Goal: Task Accomplishment & Management: Manage account settings

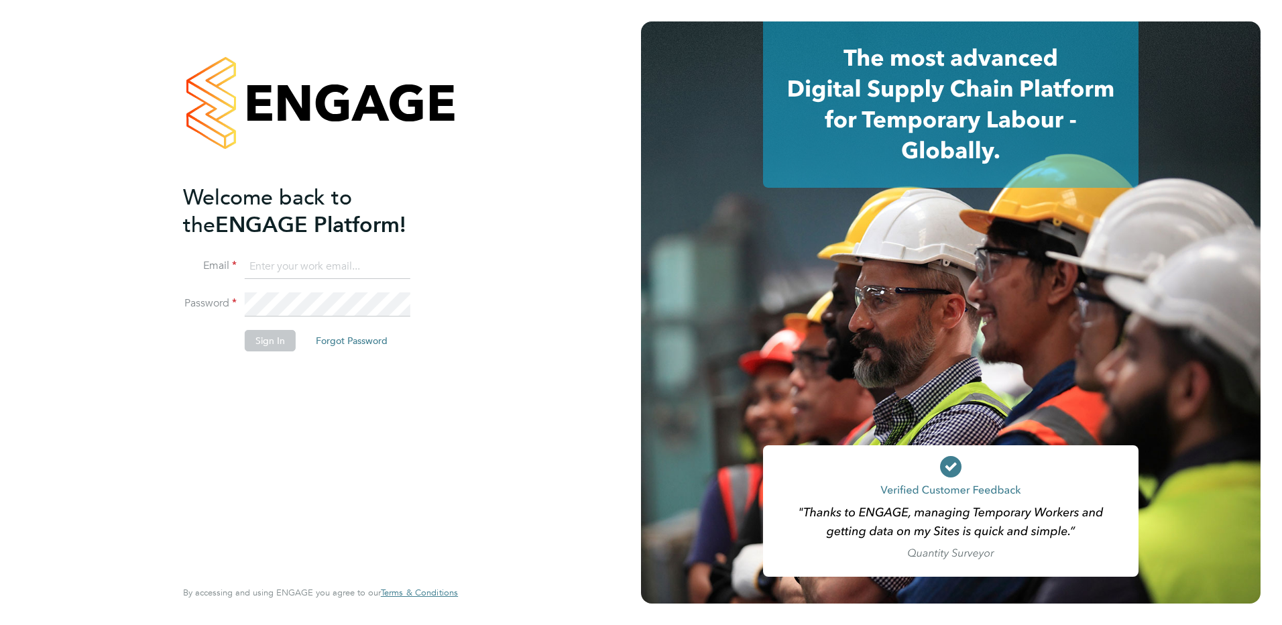
type input "ella.wratten@blackstone-recruitment.co.uk"
click at [268, 340] on button "Sign In" at bounding box center [270, 340] width 51 height 21
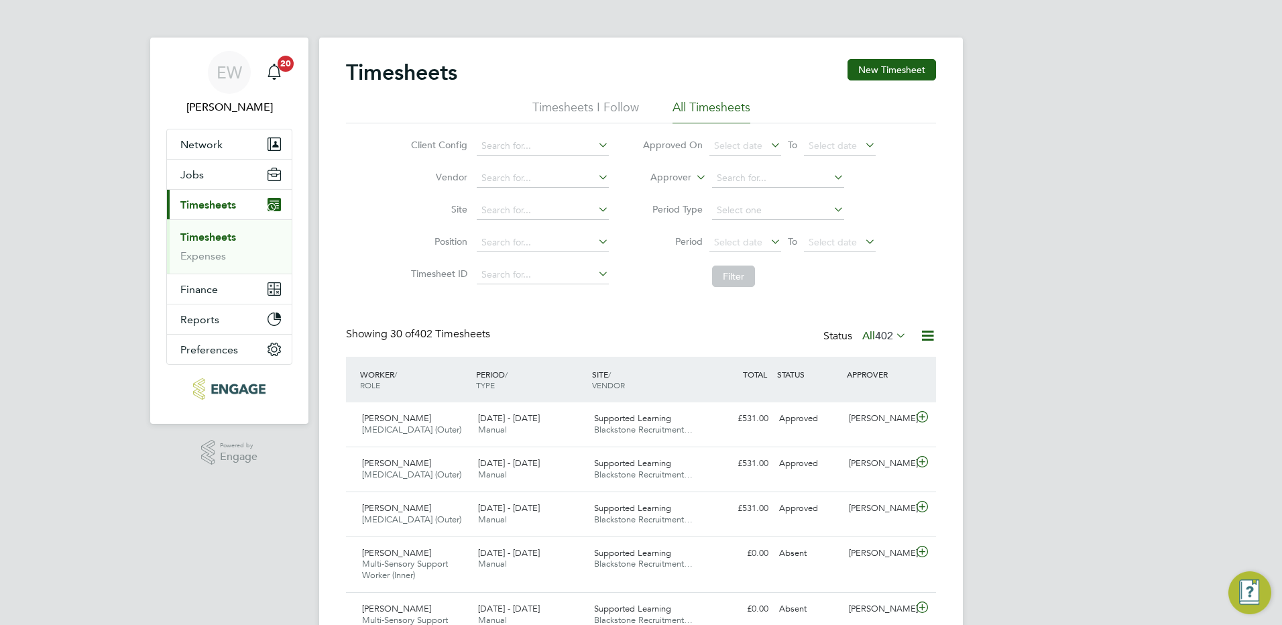
click at [206, 237] on link "Timesheets" at bounding box center [208, 237] width 56 height 13
click at [226, 205] on span "Timesheets" at bounding box center [208, 204] width 56 height 13
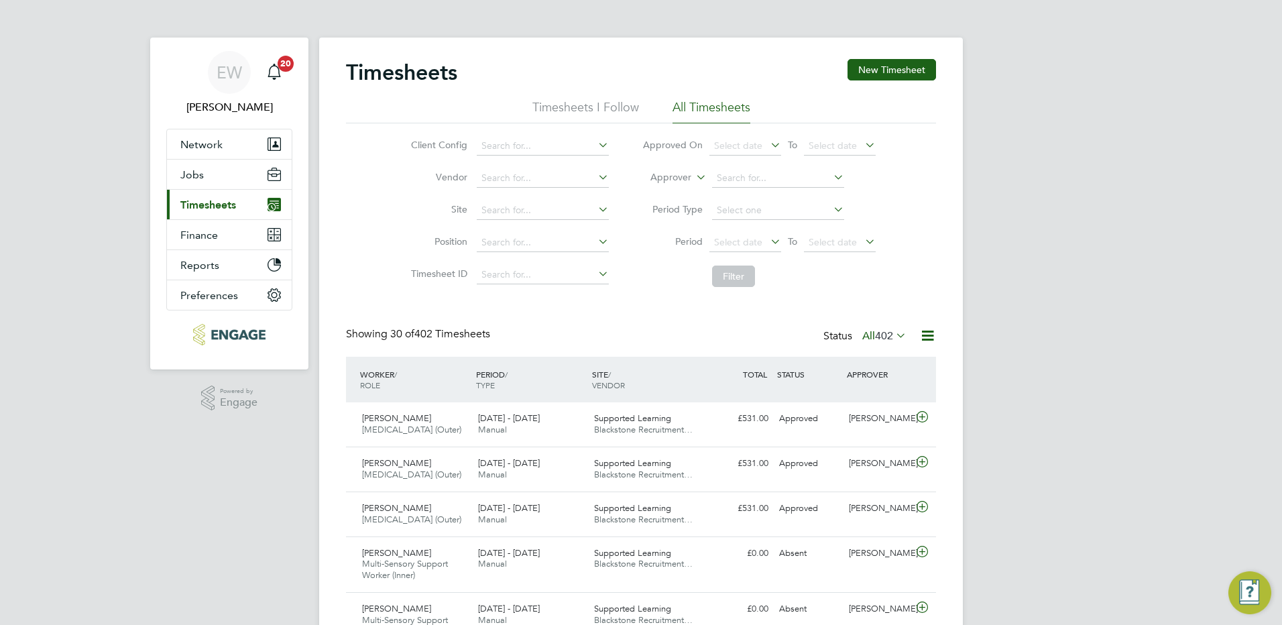
click at [226, 205] on span "Timesheets" at bounding box center [208, 204] width 56 height 13
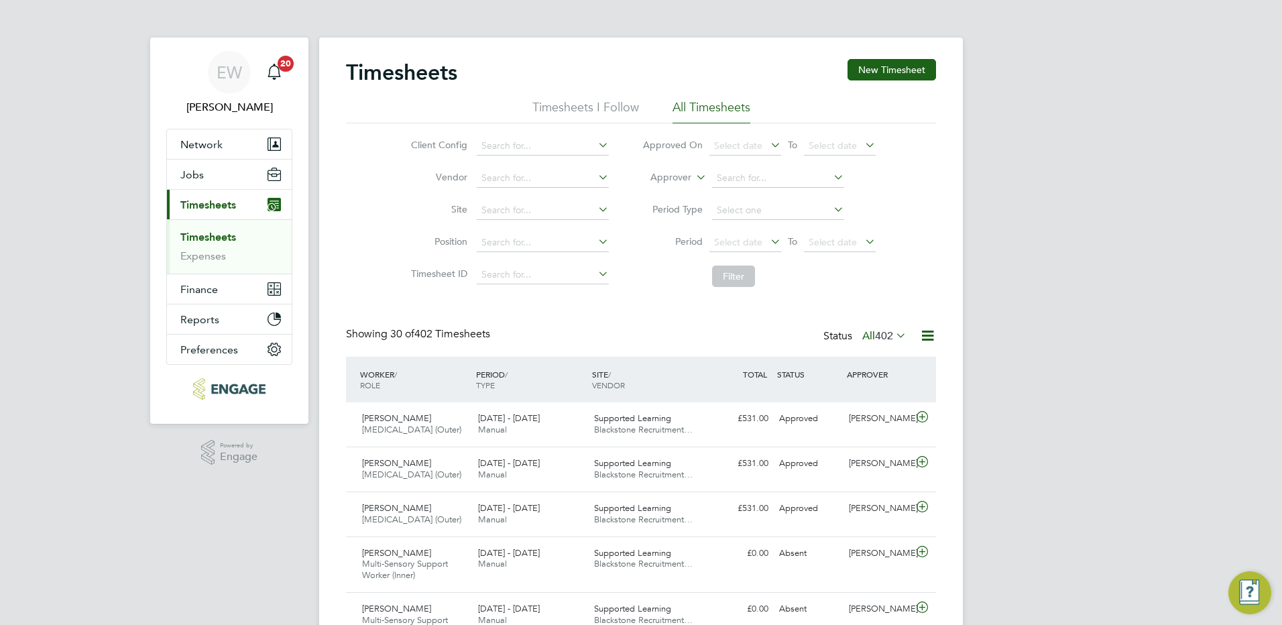
click at [223, 235] on link "Timesheets" at bounding box center [208, 237] width 56 height 13
click at [222, 239] on link "Timesheets" at bounding box center [208, 237] width 56 height 13
click at [223, 237] on link "Timesheets" at bounding box center [208, 237] width 56 height 13
click at [768, 243] on icon at bounding box center [768, 241] width 0 height 19
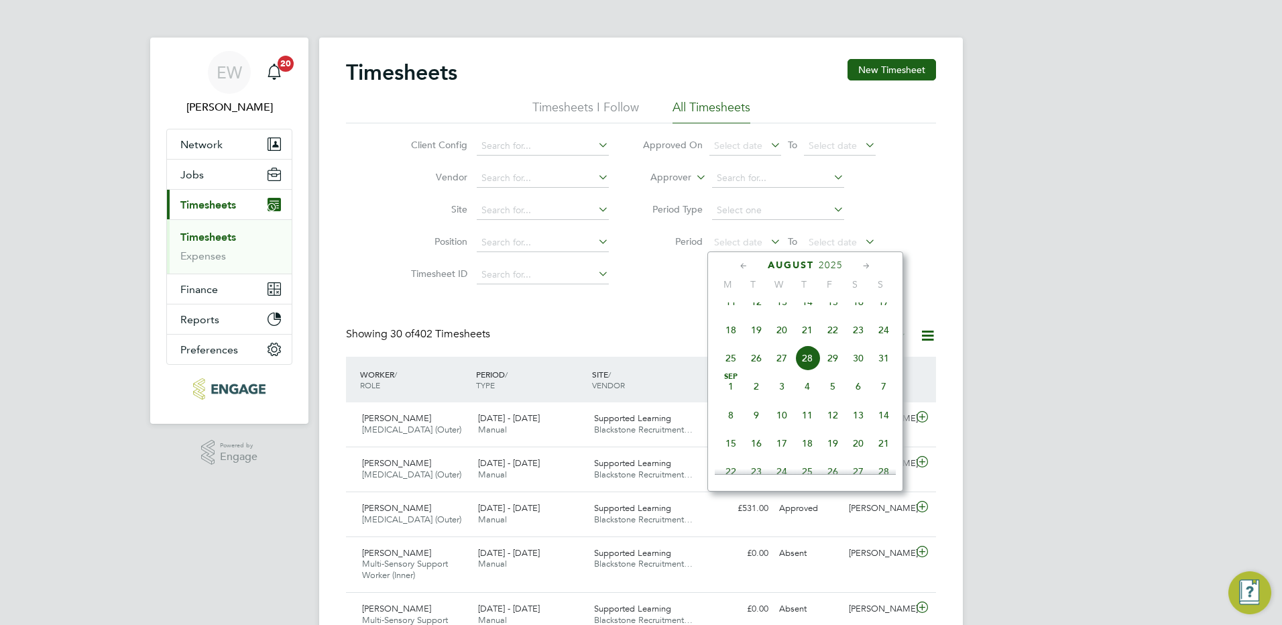
click at [727, 341] on span "18" at bounding box center [730, 329] width 25 height 25
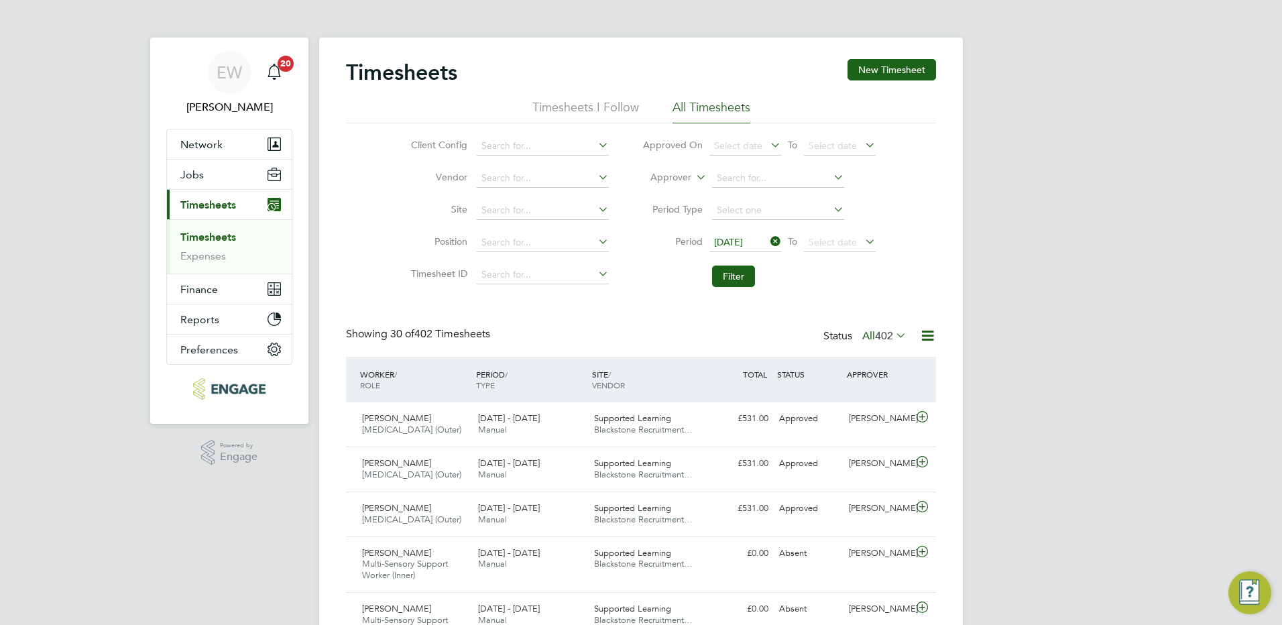
click at [862, 239] on icon at bounding box center [862, 241] width 0 height 19
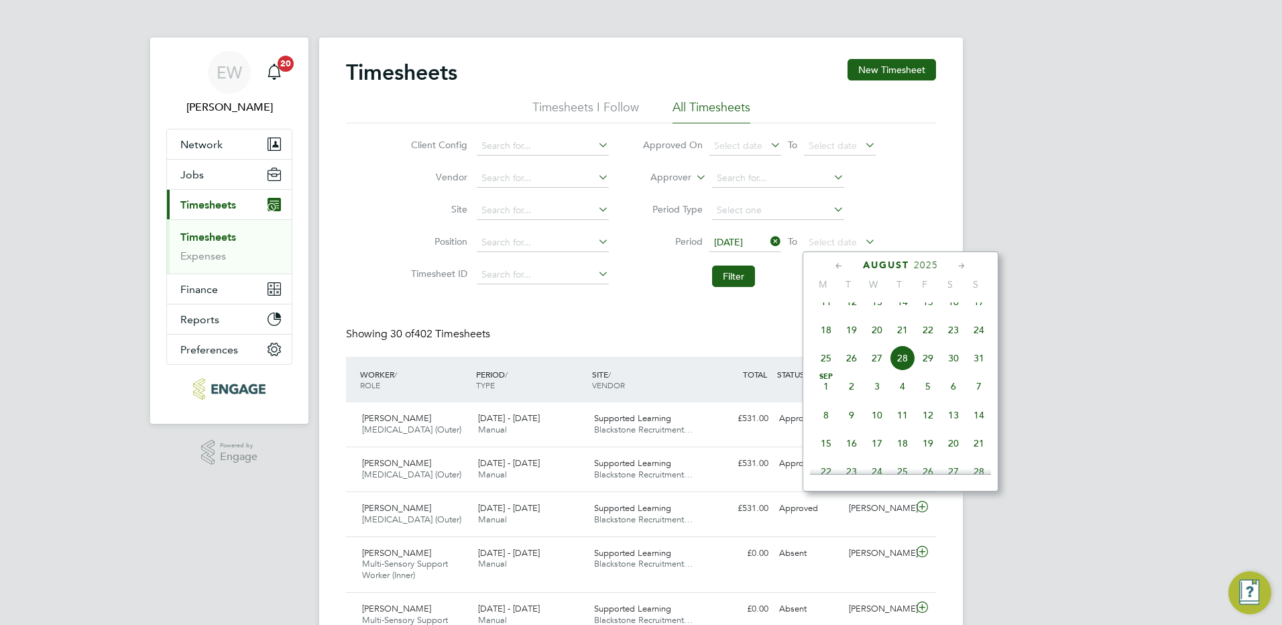
click at [979, 343] on span "24" at bounding box center [978, 329] width 25 height 25
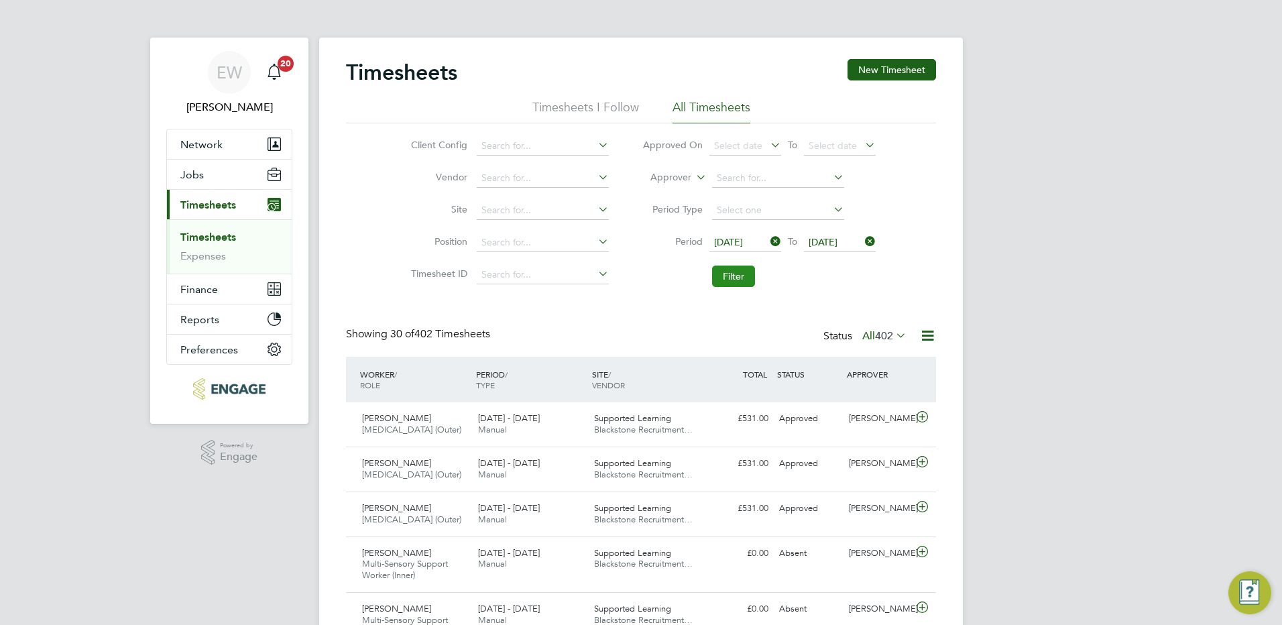
click at [732, 276] on button "Filter" at bounding box center [733, 275] width 43 height 21
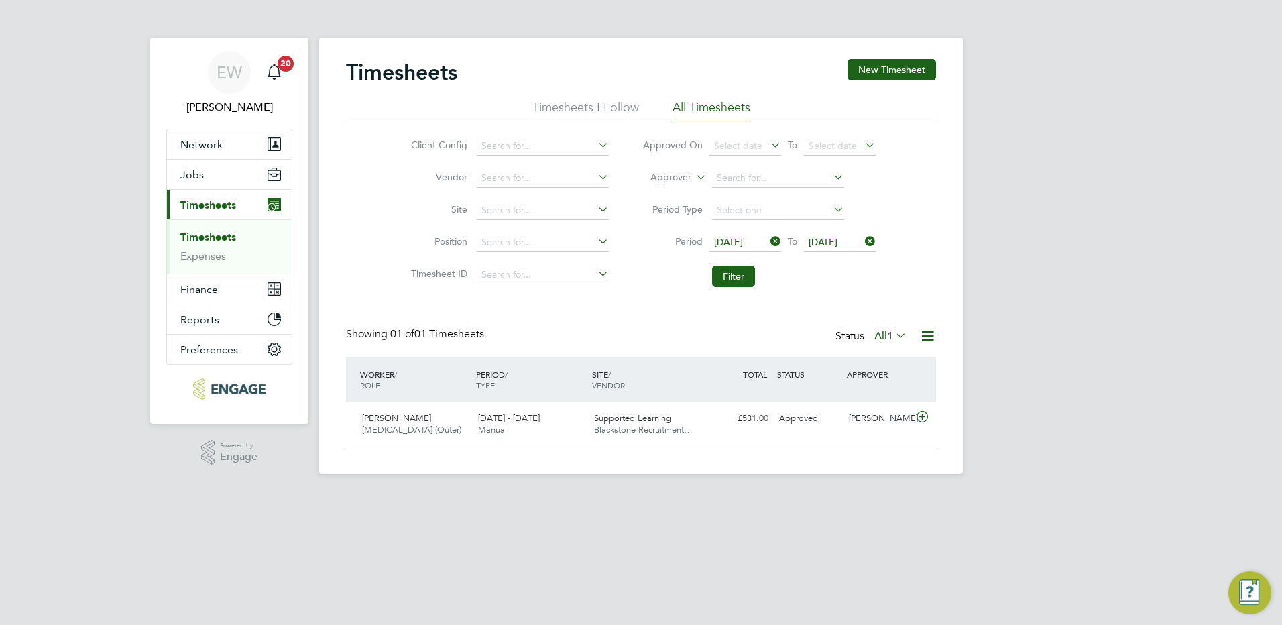
click at [768, 242] on icon at bounding box center [768, 241] width 0 height 19
click at [862, 238] on icon at bounding box center [862, 241] width 0 height 19
click at [219, 202] on span "Timesheets" at bounding box center [208, 204] width 56 height 13
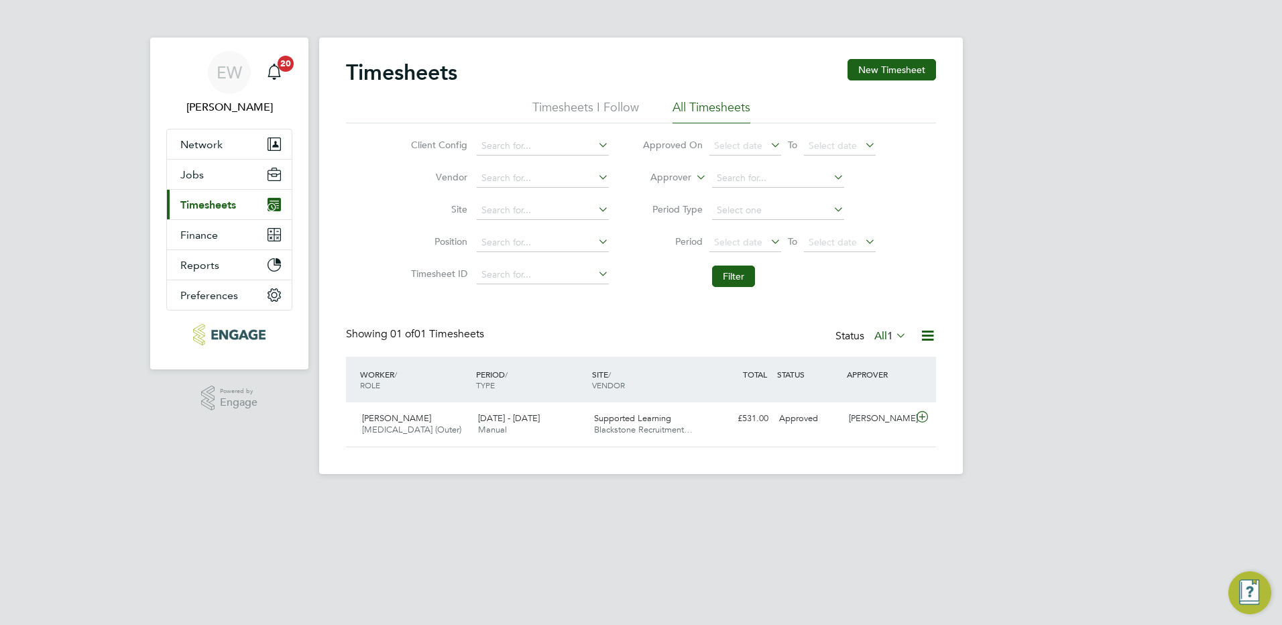
click at [219, 208] on span "Timesheets" at bounding box center [208, 204] width 56 height 13
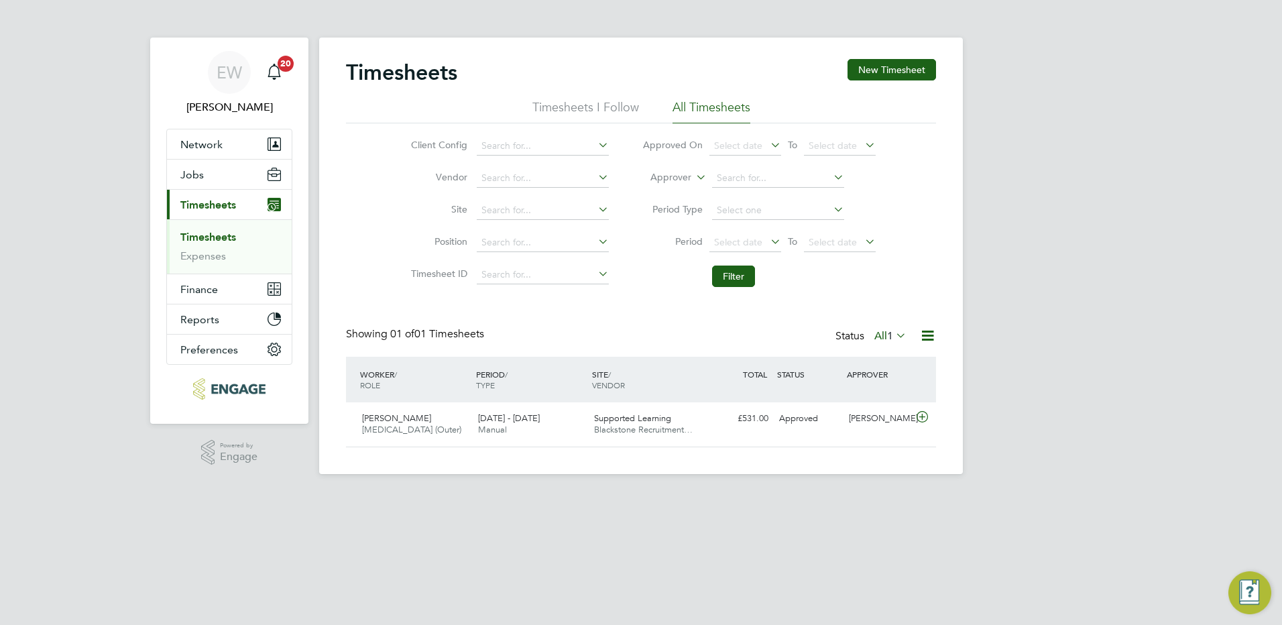
click at [221, 236] on link "Timesheets" at bounding box center [208, 237] width 56 height 13
click at [768, 237] on icon at bounding box center [768, 241] width 0 height 19
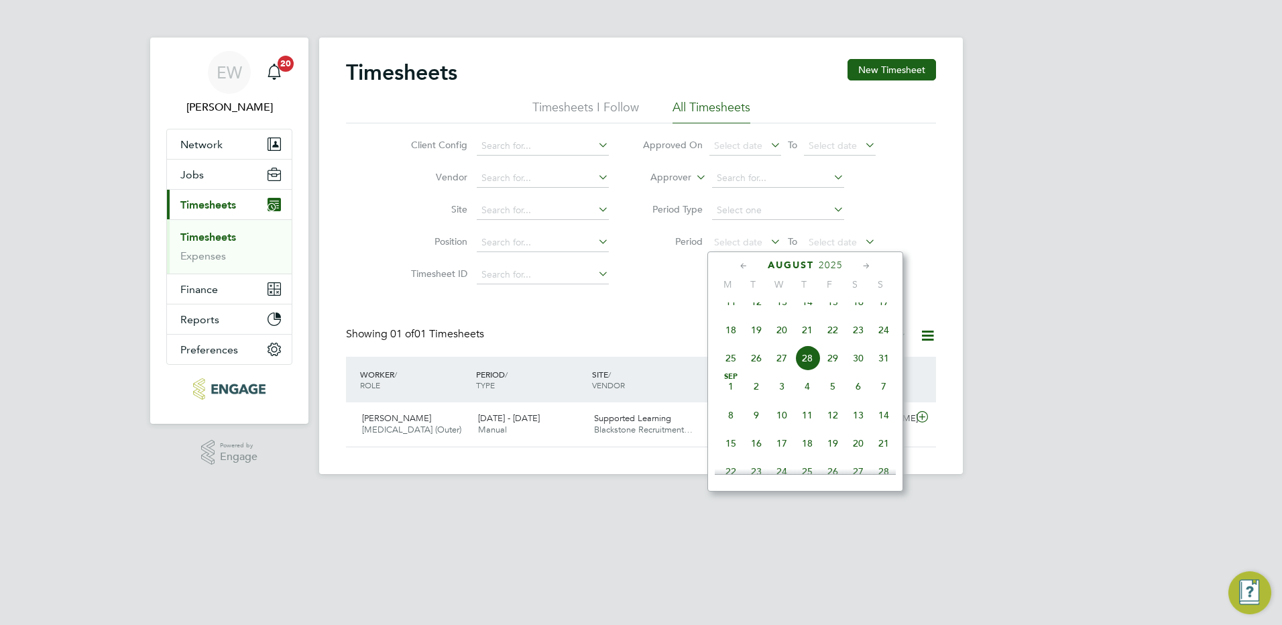
click at [731, 311] on span "11" at bounding box center [730, 301] width 25 height 25
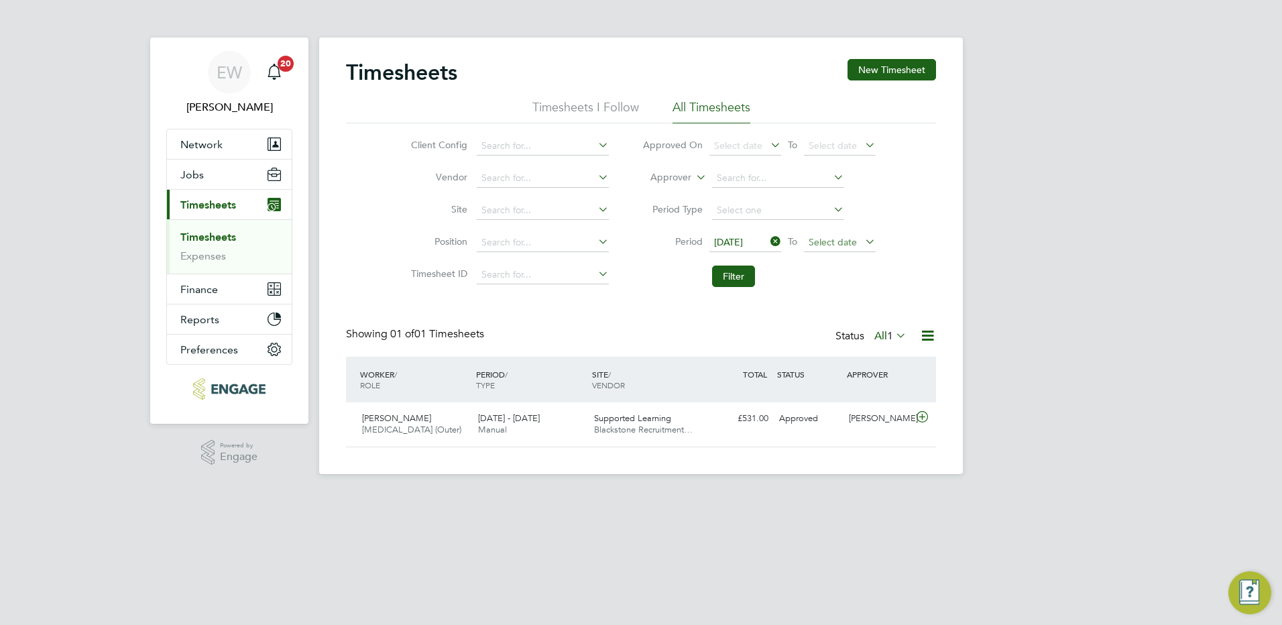
click at [842, 239] on span "Select date" at bounding box center [832, 242] width 48 height 12
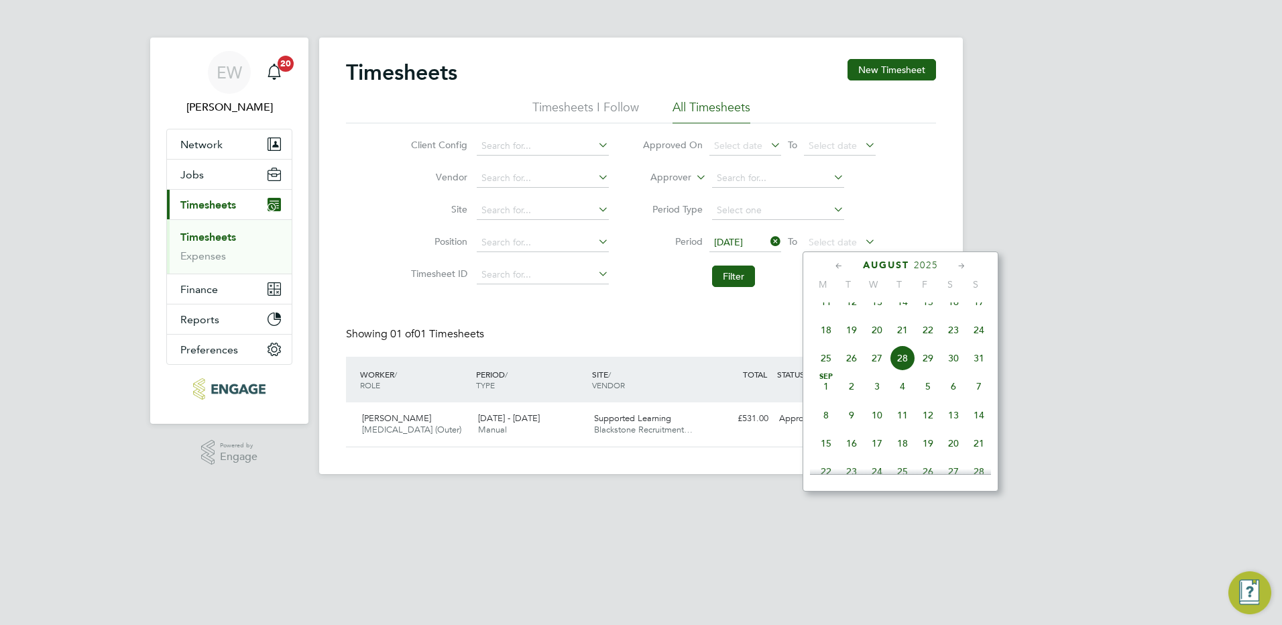
click at [977, 313] on span "17" at bounding box center [978, 301] width 25 height 25
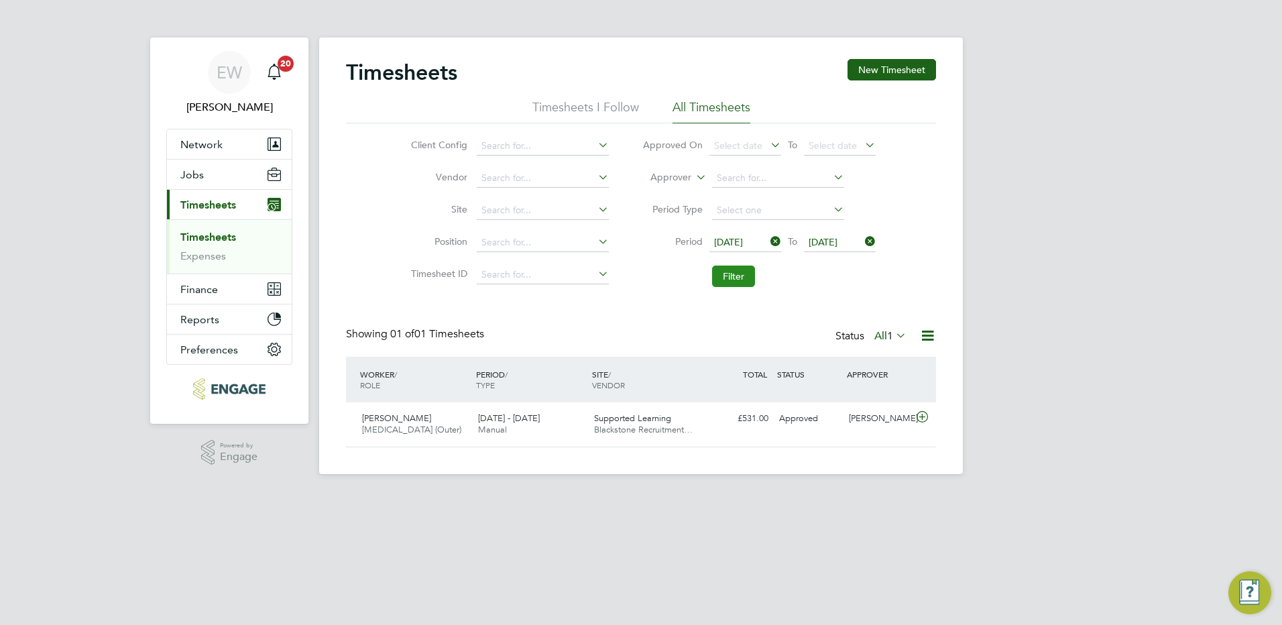
click at [742, 280] on button "Filter" at bounding box center [733, 275] width 43 height 21
click at [768, 241] on icon at bounding box center [768, 241] width 0 height 19
click at [862, 240] on icon at bounding box center [862, 241] width 0 height 19
click at [762, 239] on span "Select date" at bounding box center [745, 243] width 72 height 18
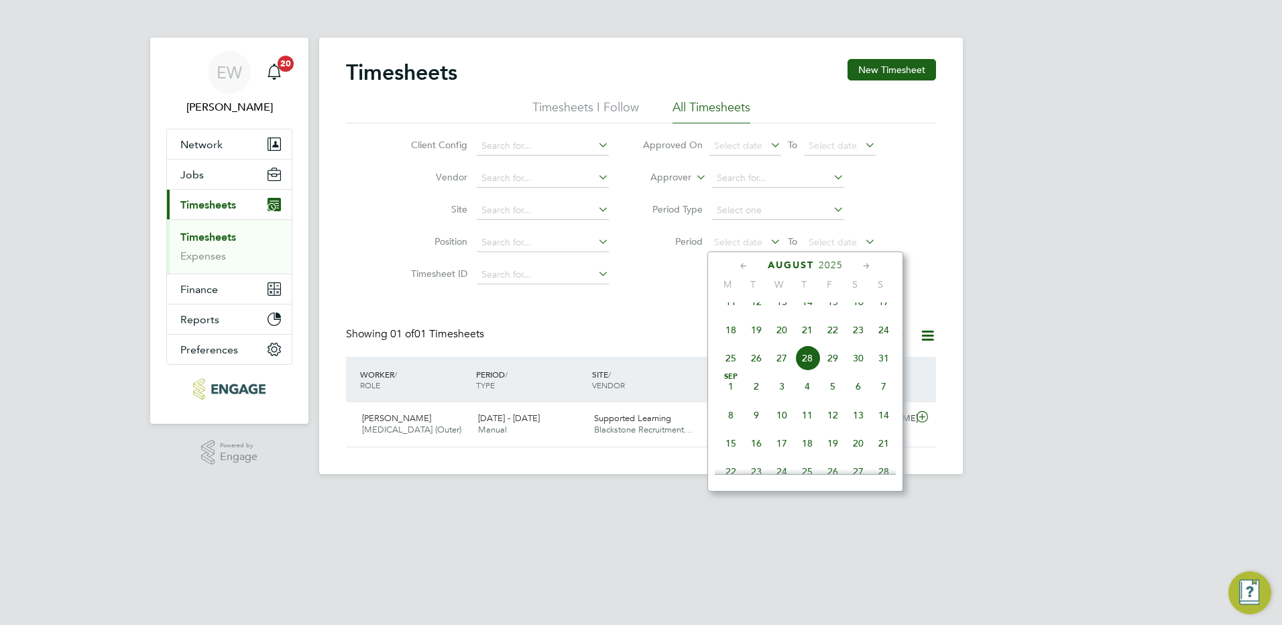
click at [727, 341] on span "18" at bounding box center [730, 329] width 25 height 25
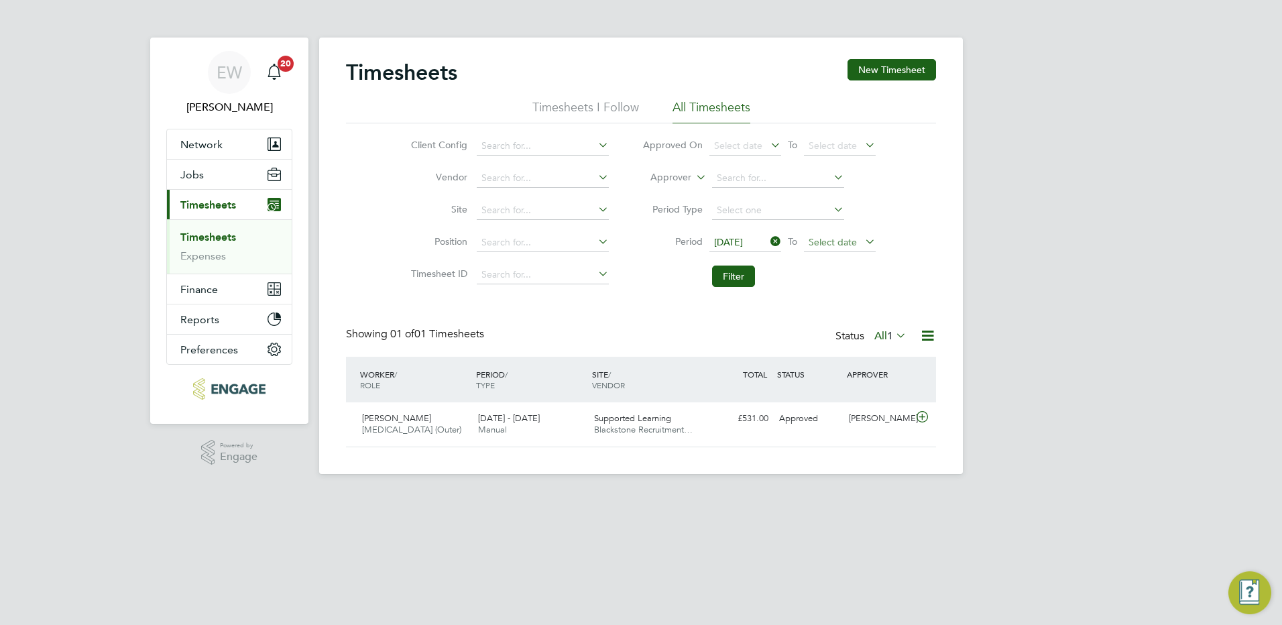
click at [832, 244] on span "Select date" at bounding box center [832, 242] width 48 height 12
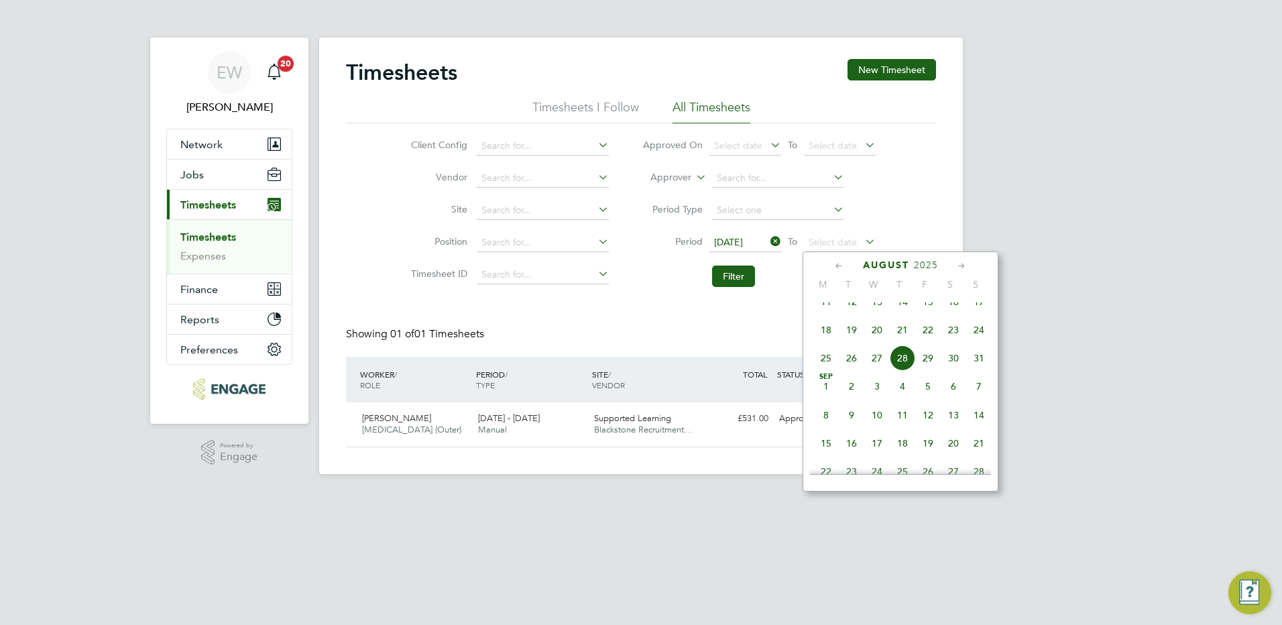
click at [977, 339] on span "24" at bounding box center [978, 329] width 25 height 25
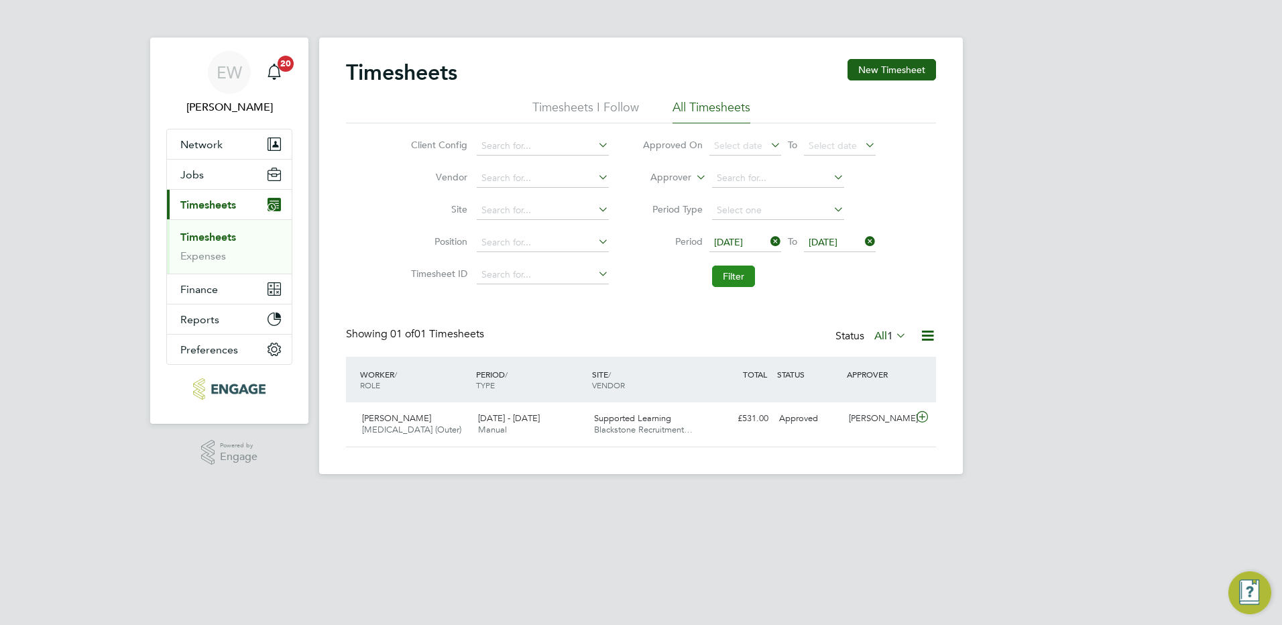
click at [728, 275] on button "Filter" at bounding box center [733, 275] width 43 height 21
click at [745, 278] on button "Filter" at bounding box center [733, 275] width 43 height 21
click at [922, 417] on icon at bounding box center [922, 417] width 17 height 11
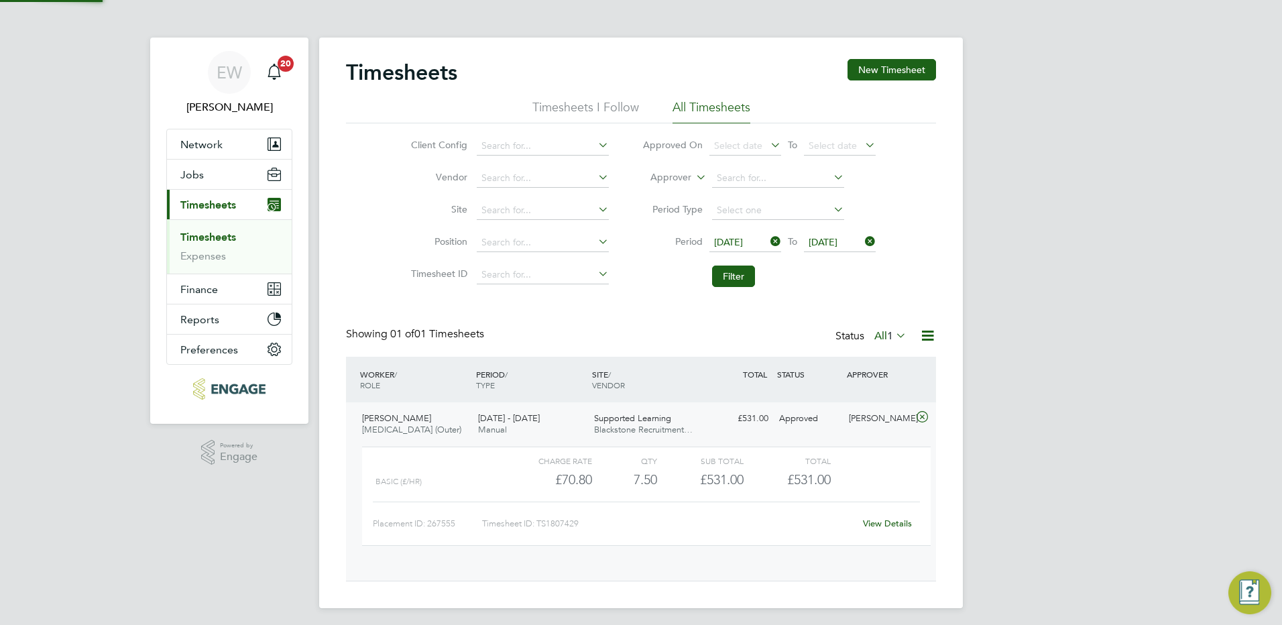
scroll to position [23, 131]
click at [895, 529] on link "View Details" at bounding box center [887, 523] width 49 height 11
click at [210, 202] on span "Timesheets" at bounding box center [208, 204] width 56 height 13
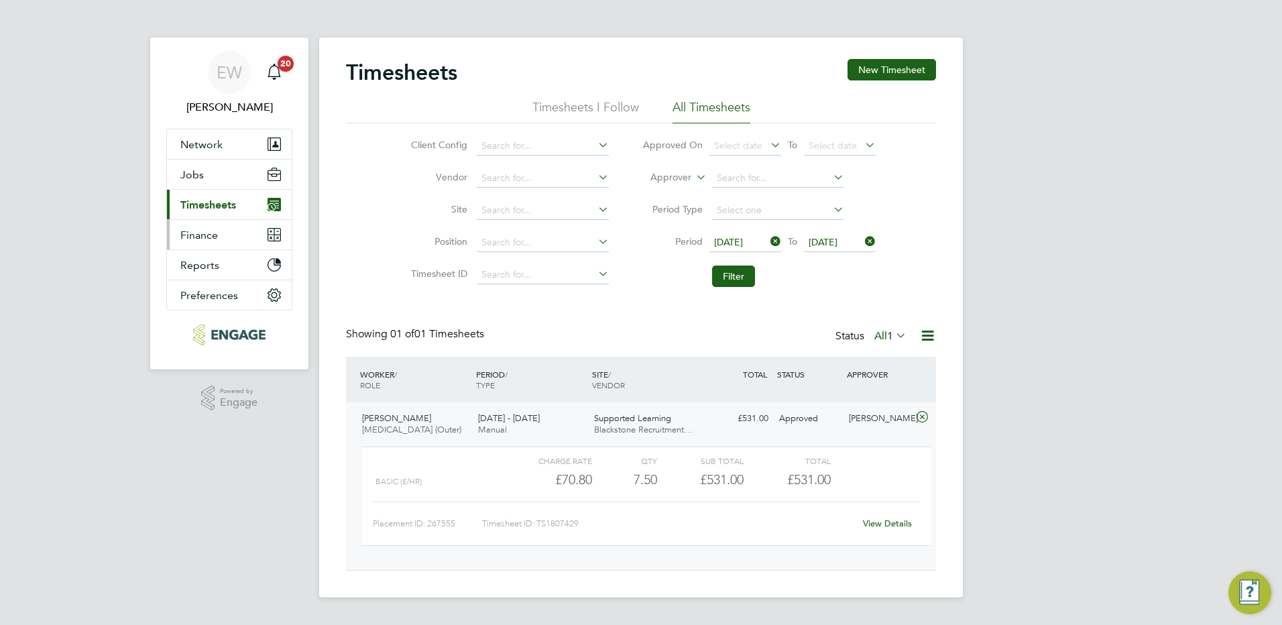
click at [212, 237] on span "Finance" at bounding box center [199, 235] width 38 height 13
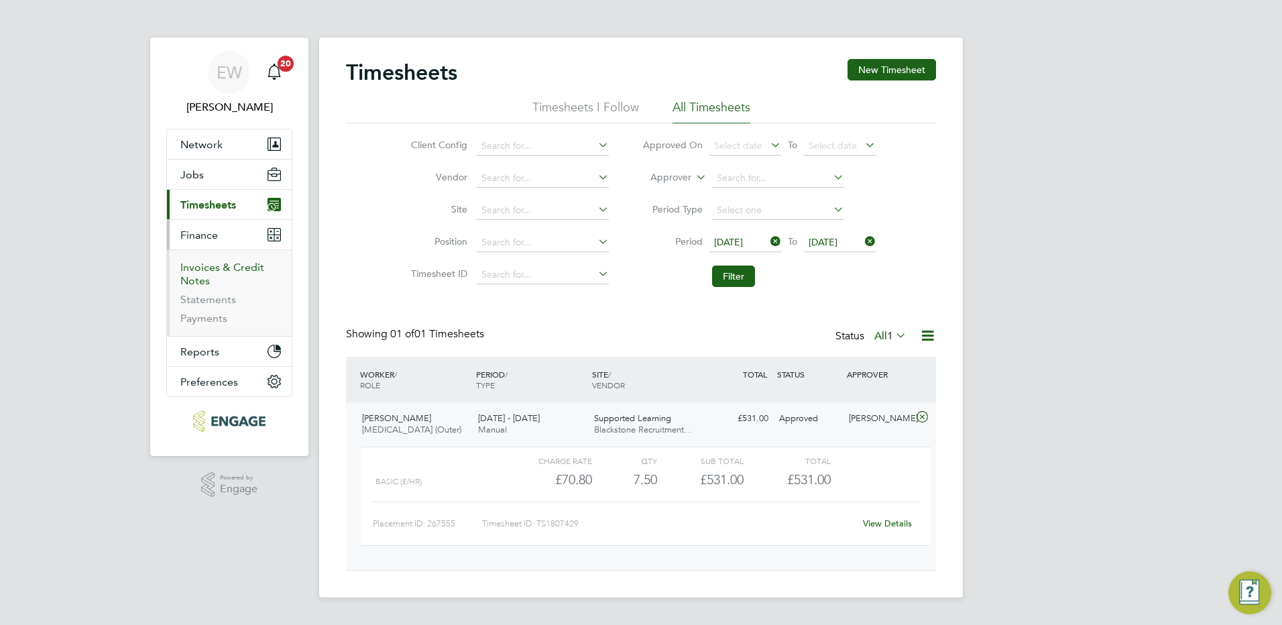
click at [219, 265] on link "Invoices & Credit Notes" at bounding box center [222, 274] width 84 height 26
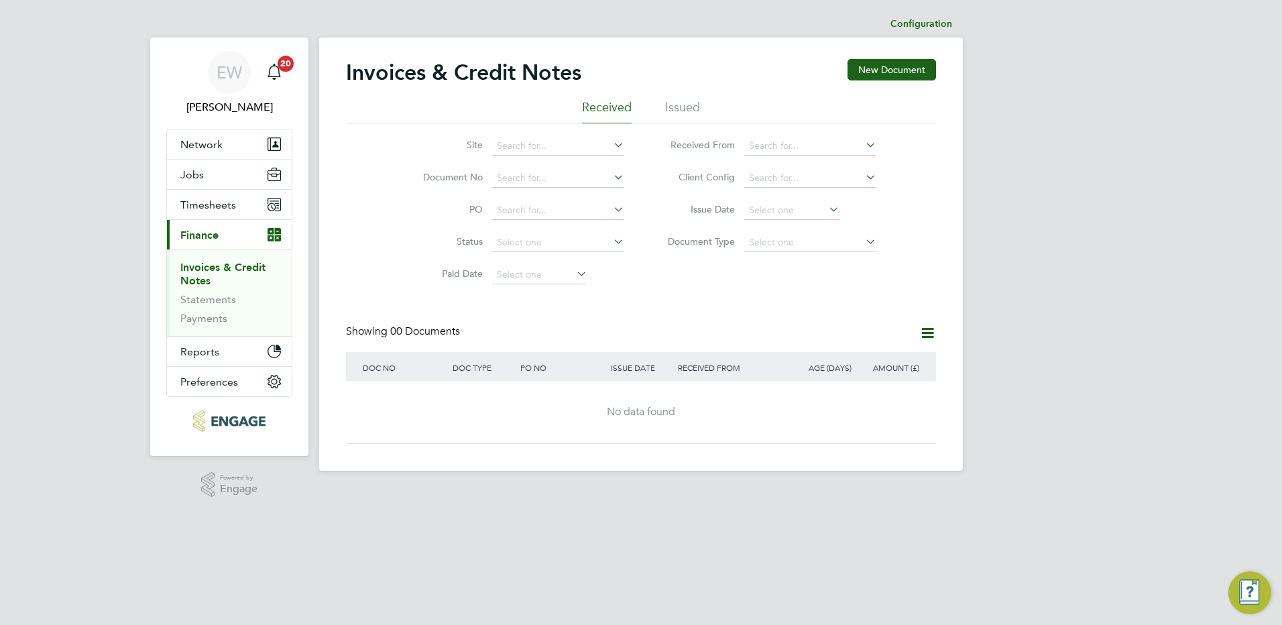
click at [672, 103] on li "Issued" at bounding box center [682, 111] width 35 height 24
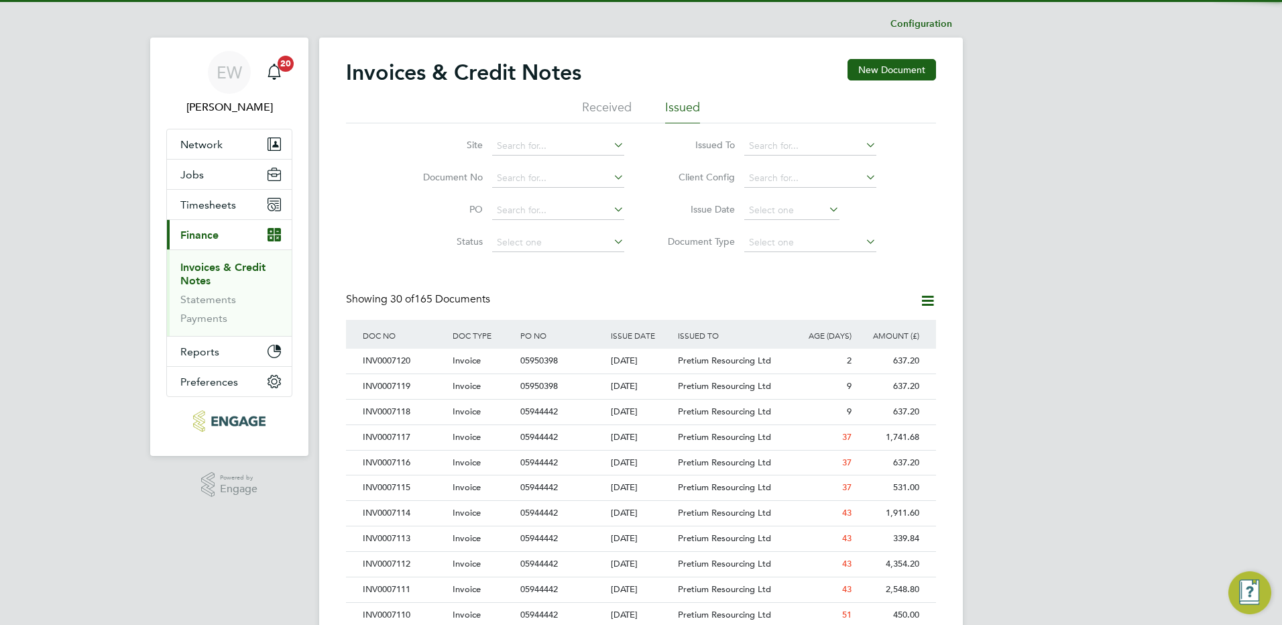
scroll to position [25, 91]
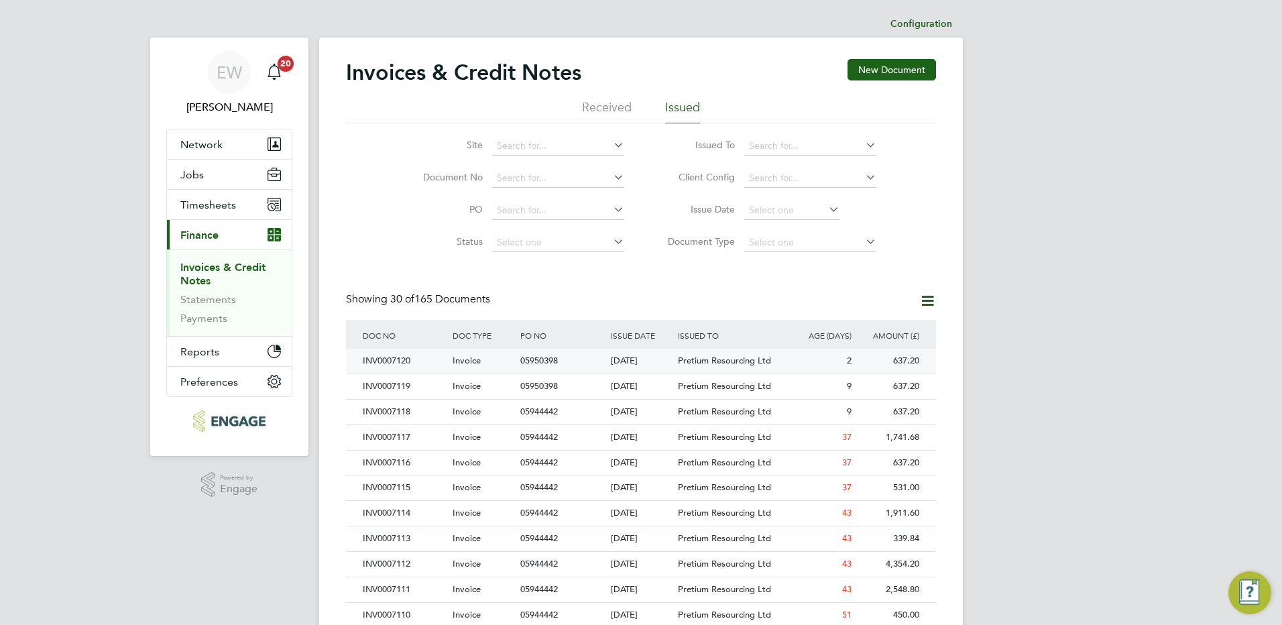
click at [900, 361] on div "637.20" at bounding box center [889, 361] width 68 height 25
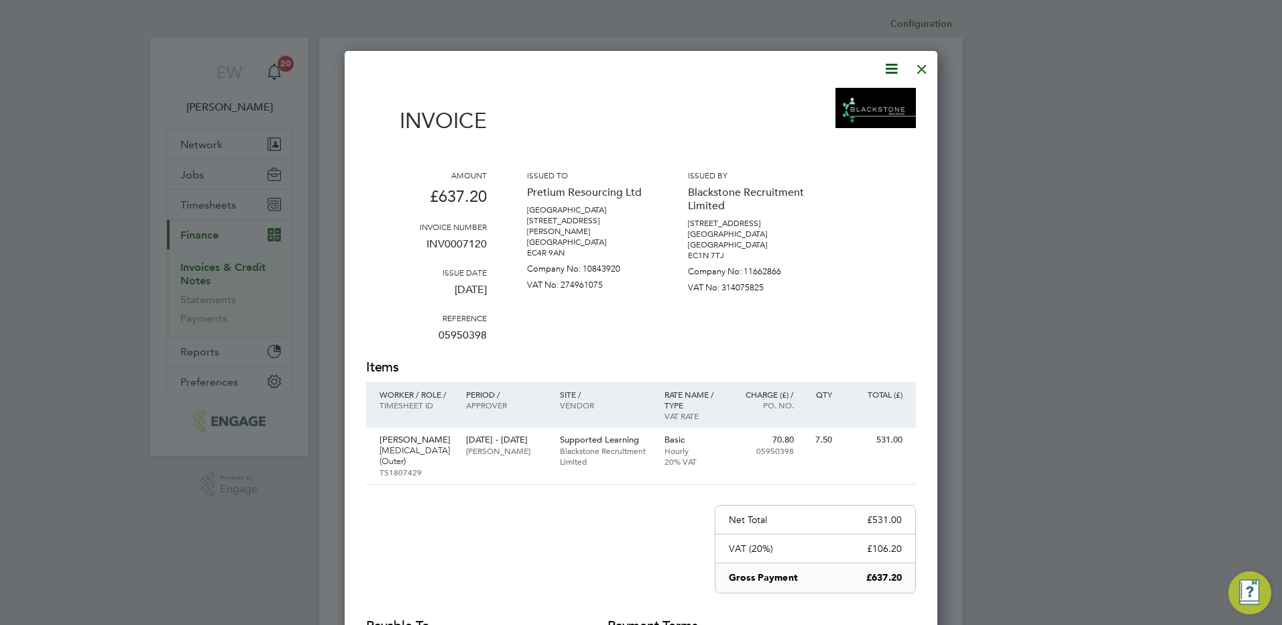
click at [894, 69] on icon at bounding box center [891, 68] width 17 height 17
click at [853, 101] on li "Download Invoice" at bounding box center [850, 100] width 93 height 19
click at [925, 66] on div at bounding box center [922, 66] width 24 height 24
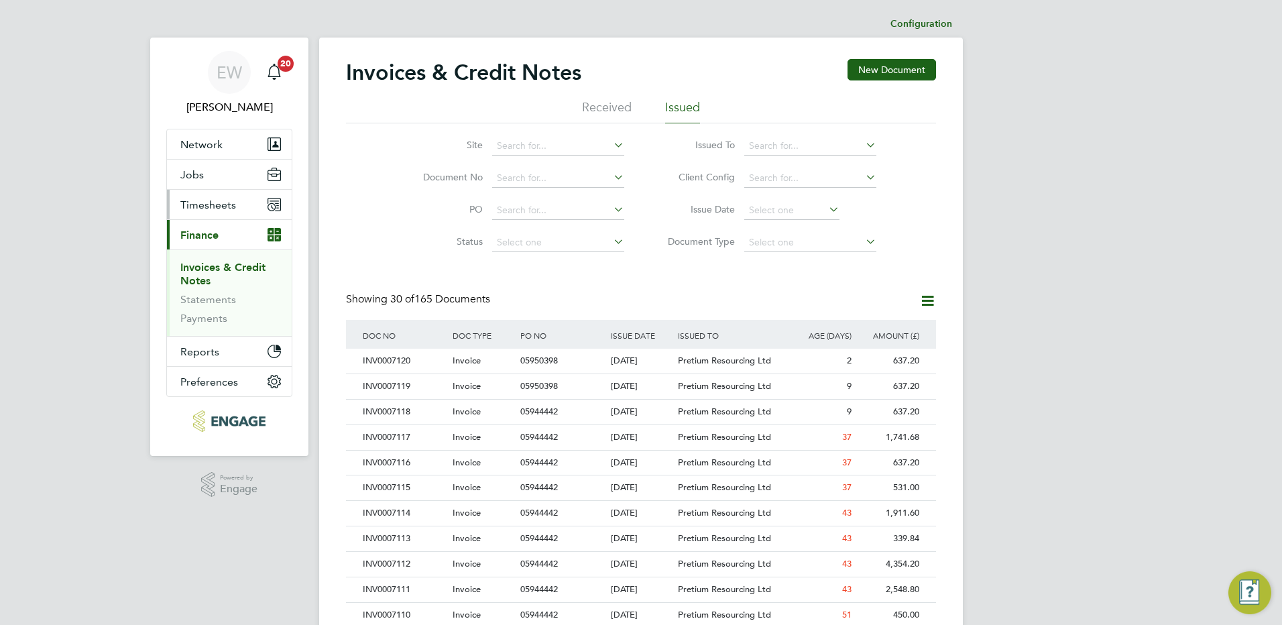
click at [215, 209] on span "Timesheets" at bounding box center [208, 204] width 56 height 13
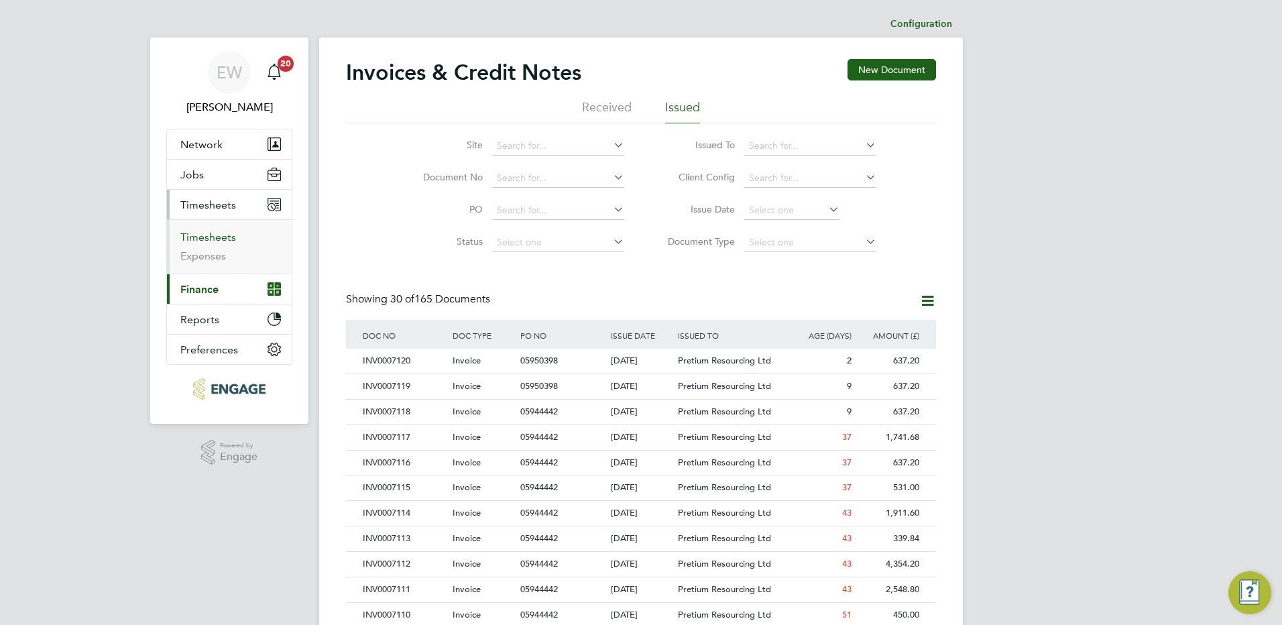
click at [209, 237] on link "Timesheets" at bounding box center [208, 237] width 56 height 13
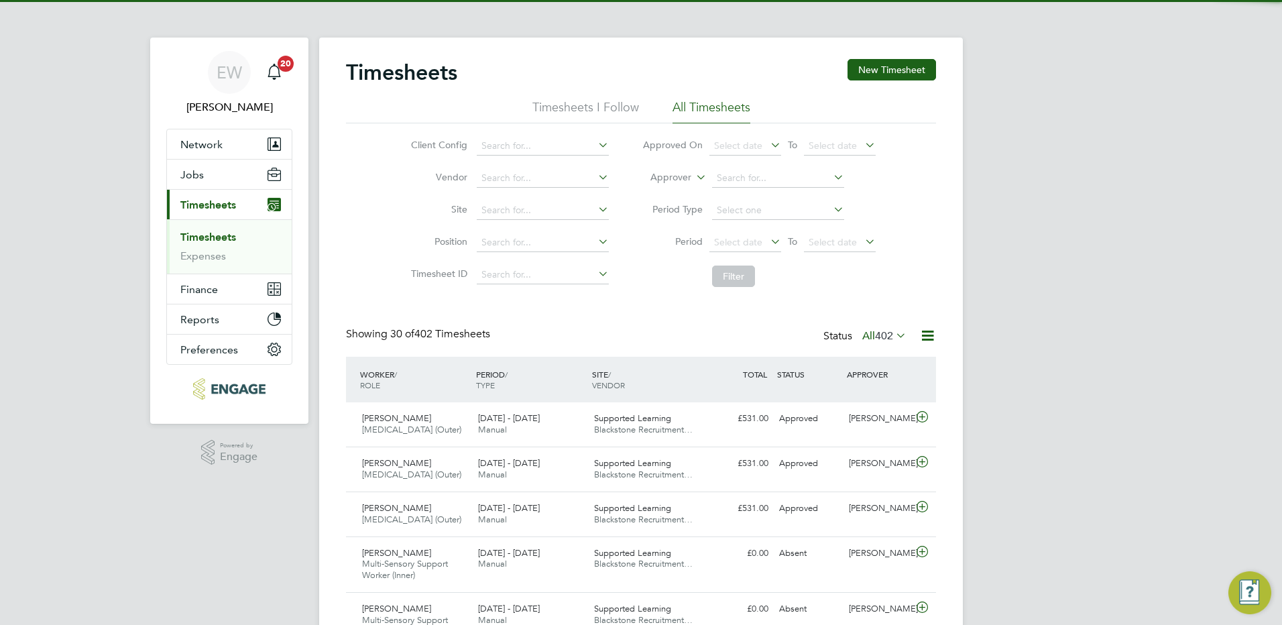
scroll to position [45, 117]
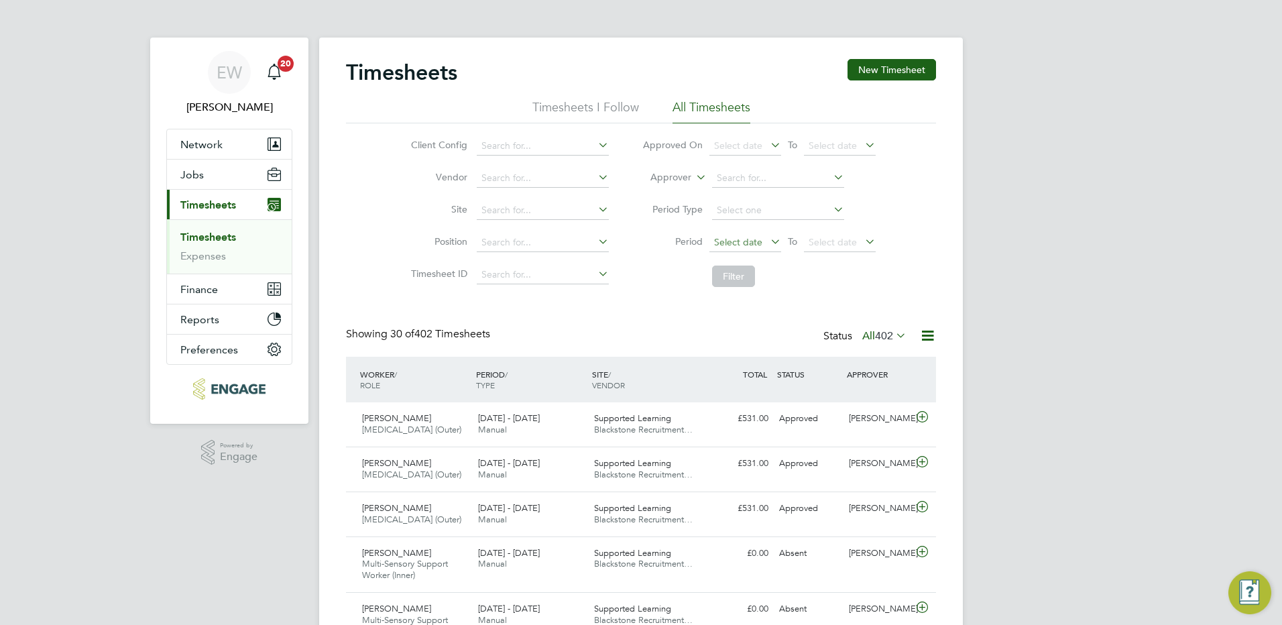
click at [758, 236] on span "Select date" at bounding box center [738, 242] width 48 height 12
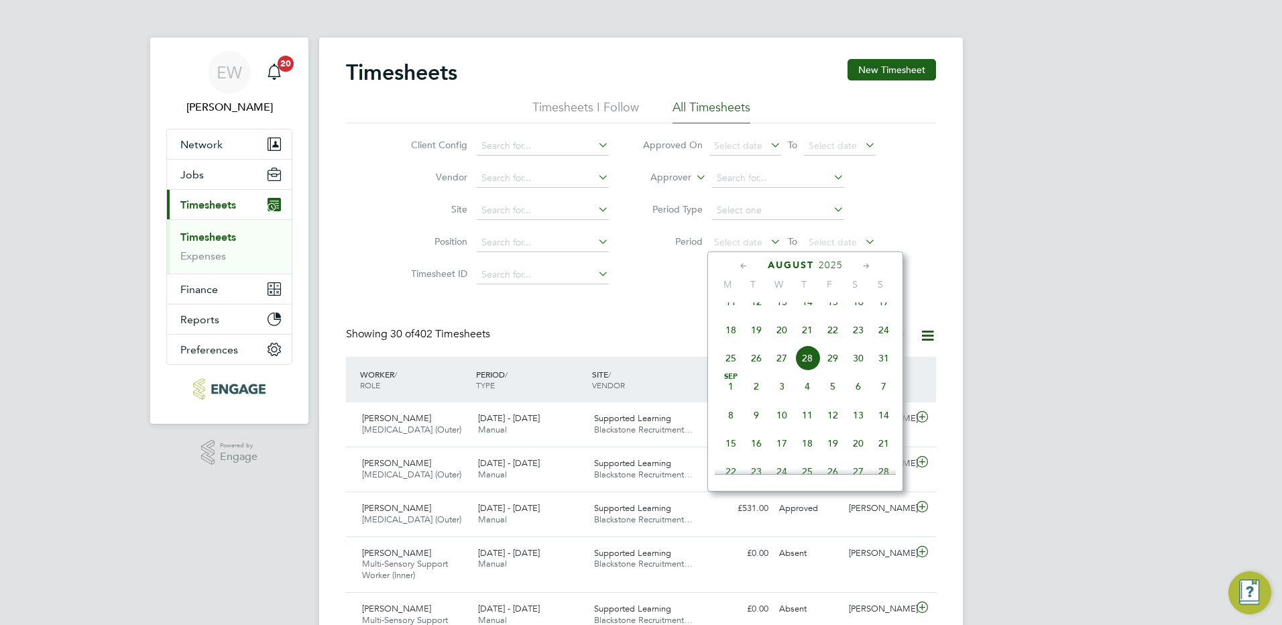
click at [729, 342] on span "18" at bounding box center [730, 329] width 25 height 25
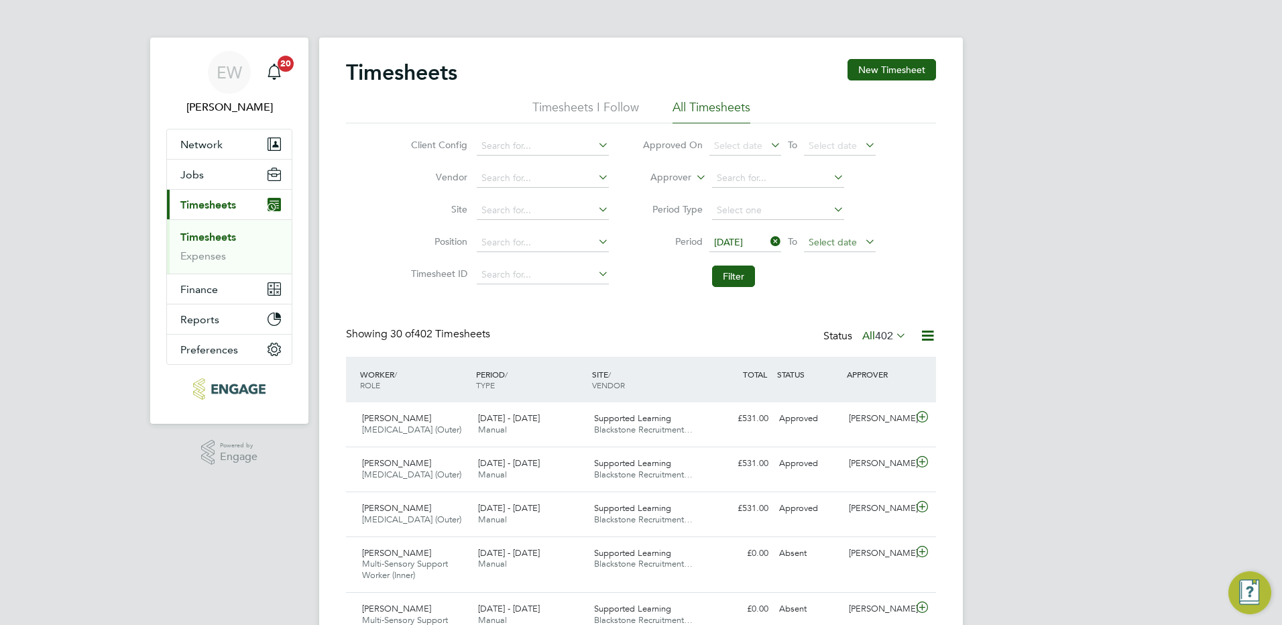
click at [828, 245] on span "Select date" at bounding box center [832, 242] width 48 height 12
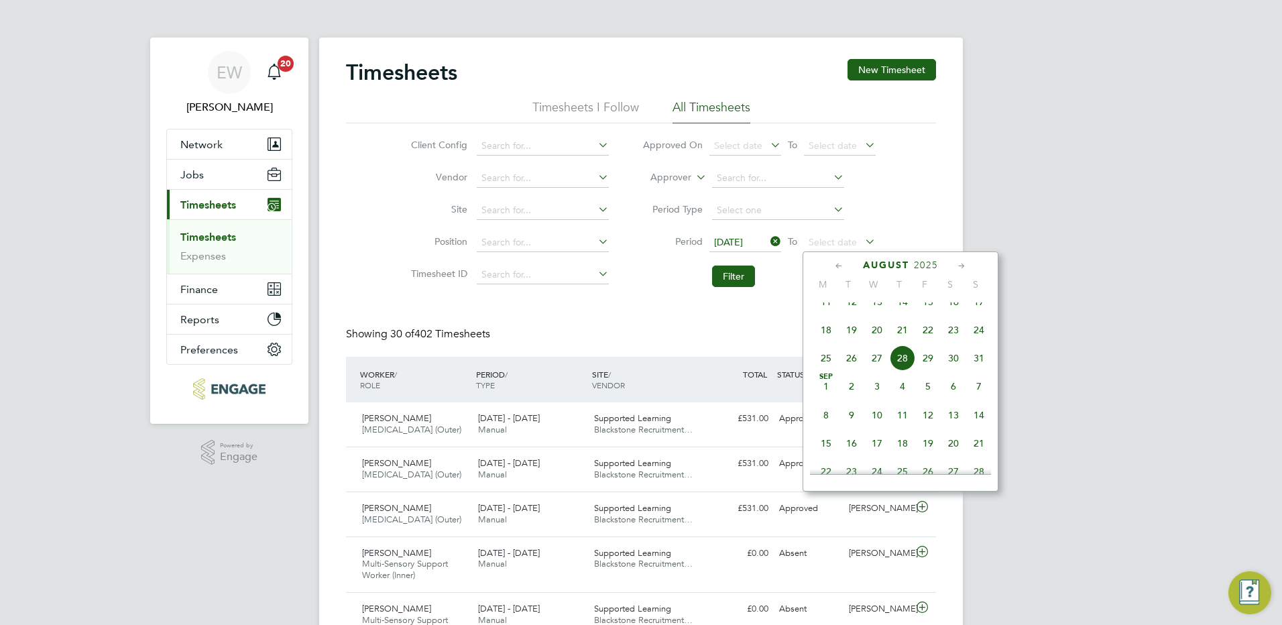
click at [979, 341] on span "24" at bounding box center [978, 329] width 25 height 25
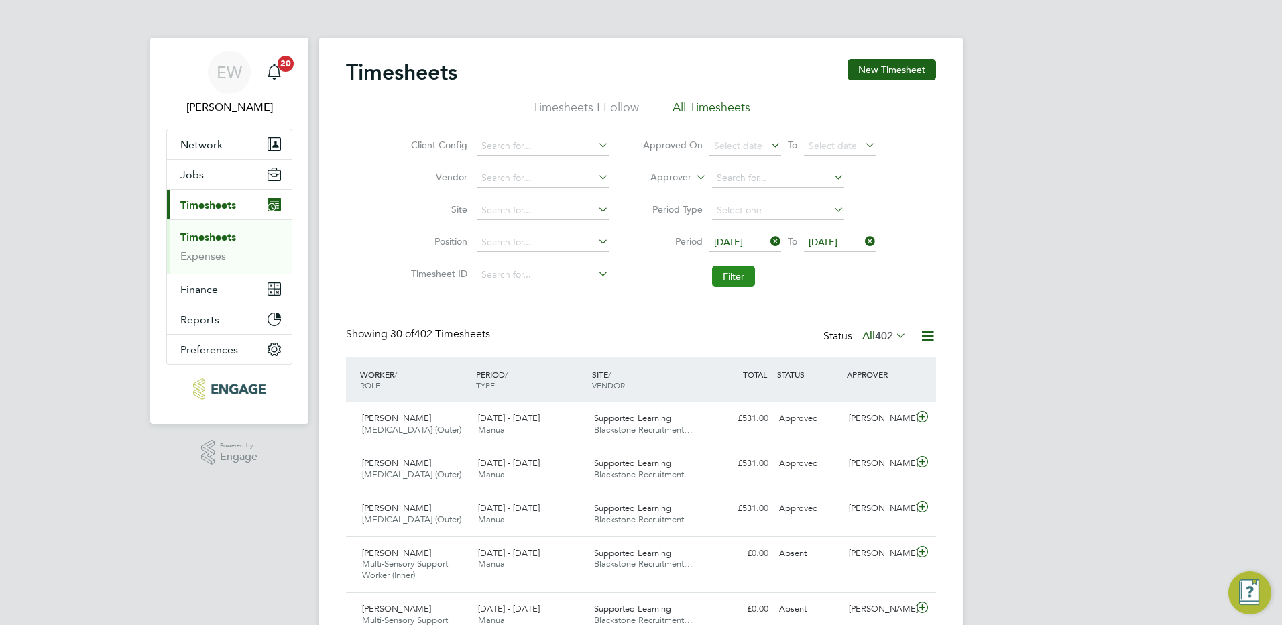
click at [735, 280] on button "Filter" at bounding box center [733, 275] width 43 height 21
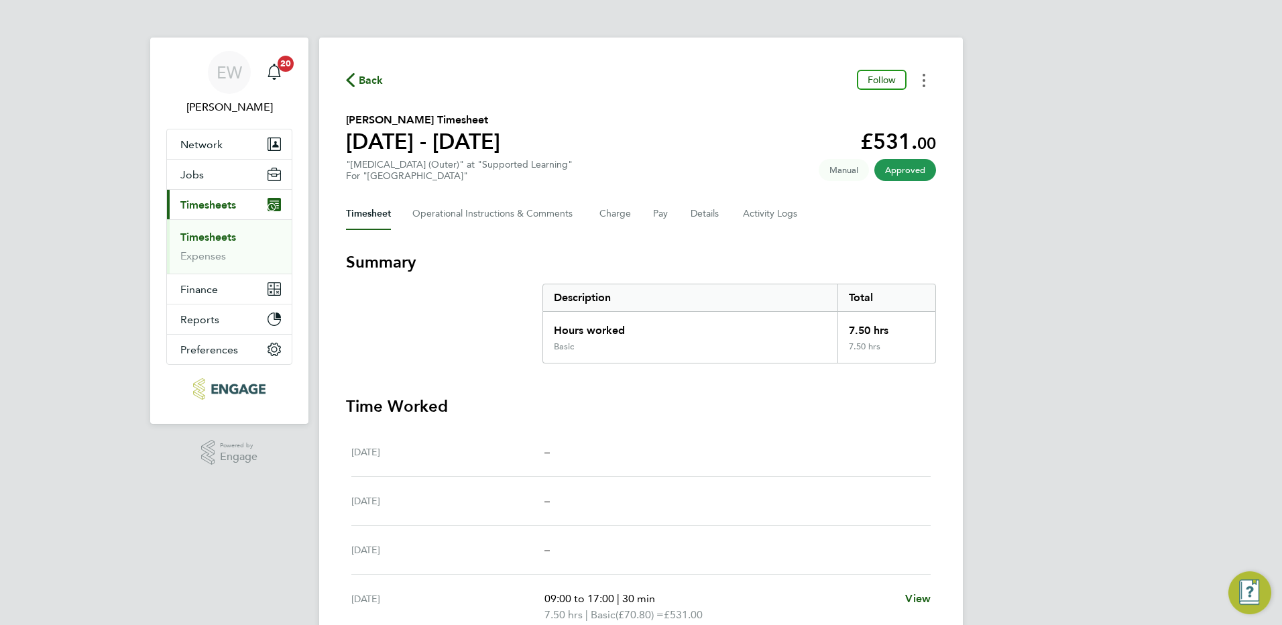
click at [927, 76] on button "Timesheets Menu" at bounding box center [924, 80] width 24 height 21
click at [851, 111] on link "Download timesheet" at bounding box center [855, 110] width 161 height 27
click at [662, 120] on section "[PERSON_NAME] Timesheet [DATE] - [DATE] £531. 00 "[MEDICAL_DATA] (Outer)" at "S…" at bounding box center [641, 147] width 590 height 70
